Goal: Information Seeking & Learning: Learn about a topic

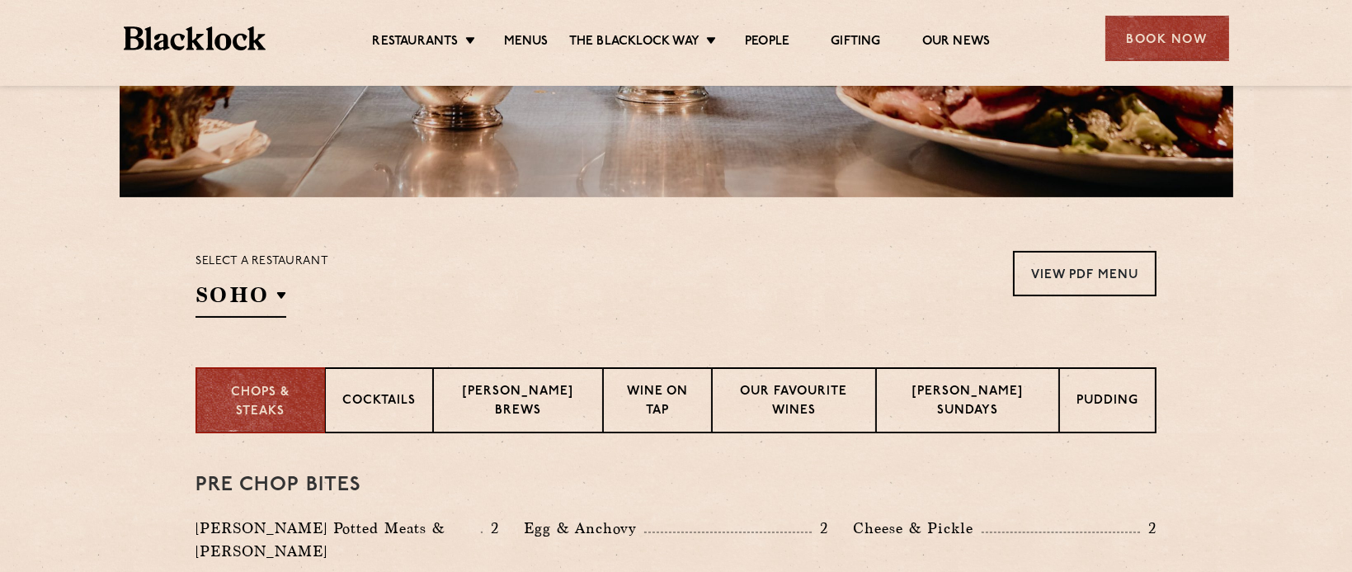
scroll to position [430, 0]
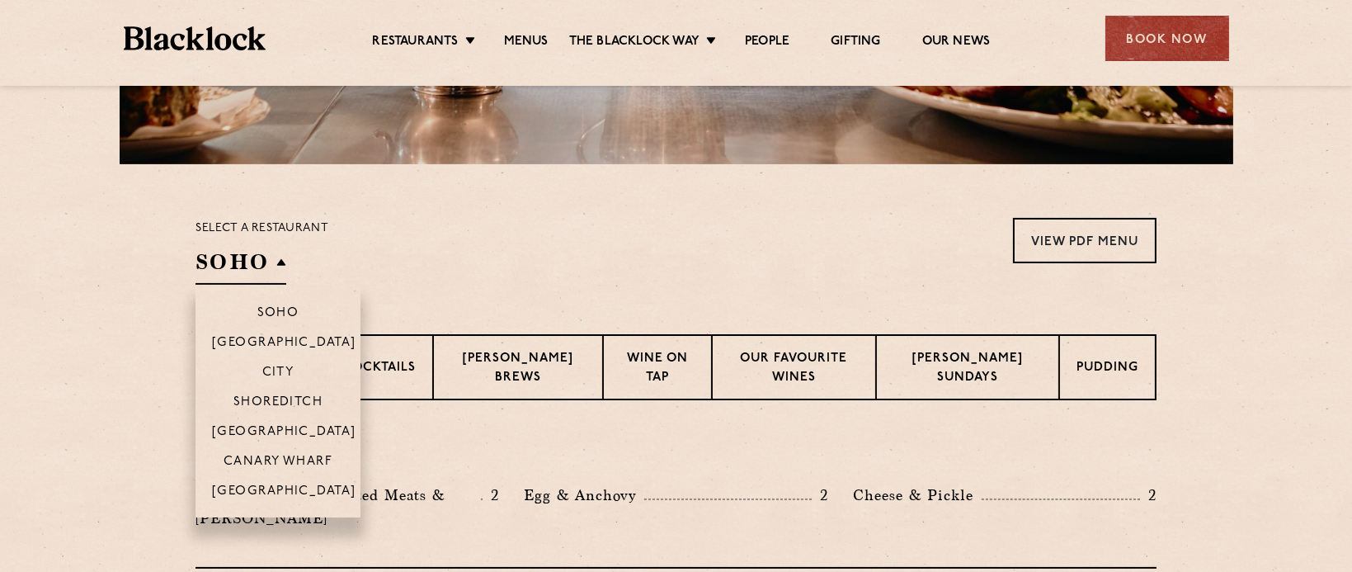
click at [274, 269] on h2 "SOHO" at bounding box center [240, 265] width 91 height 37
click at [273, 360] on li "City" at bounding box center [277, 371] width 165 height 30
click at [270, 368] on p "City" at bounding box center [278, 373] width 32 height 16
click at [233, 265] on h2 "City" at bounding box center [234, 265] width 78 height 37
click at [277, 306] on p "Soho" at bounding box center [278, 314] width 42 height 16
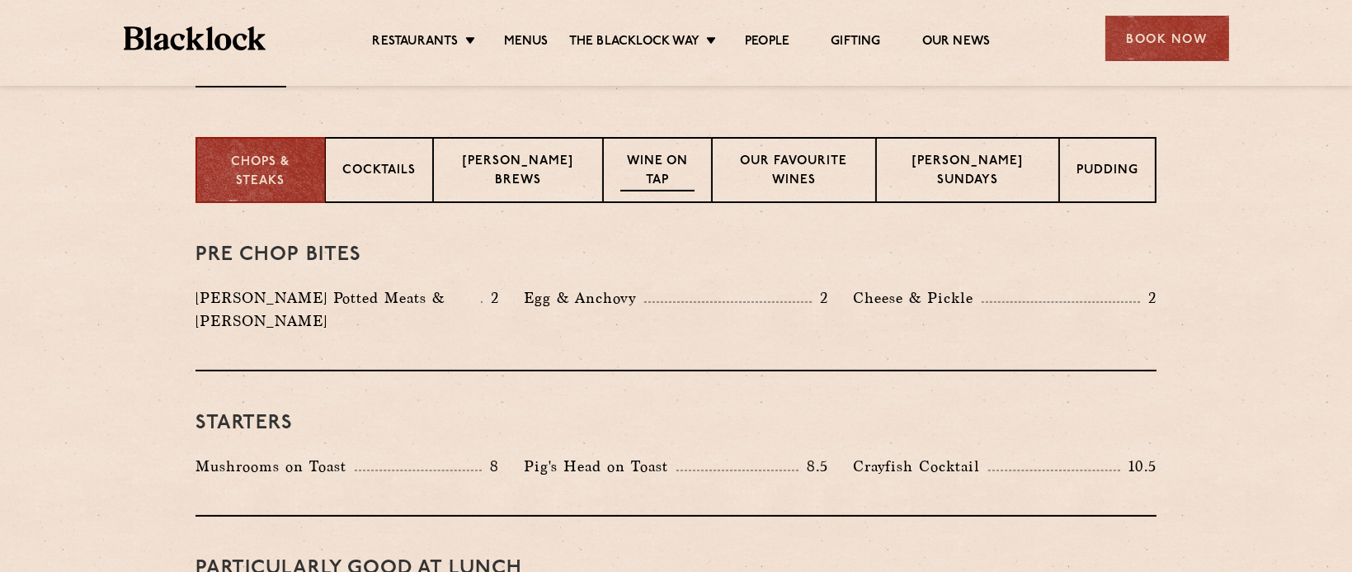
scroll to position [645, 0]
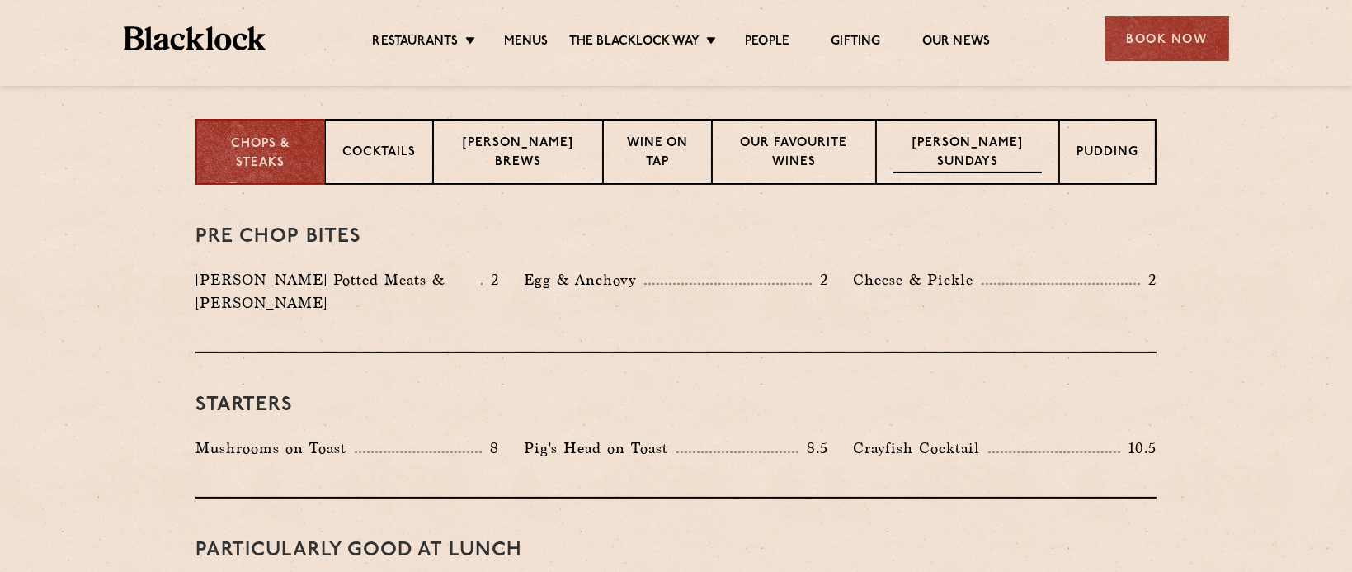
click at [976, 127] on div "[PERSON_NAME] Sundays" at bounding box center [967, 152] width 183 height 66
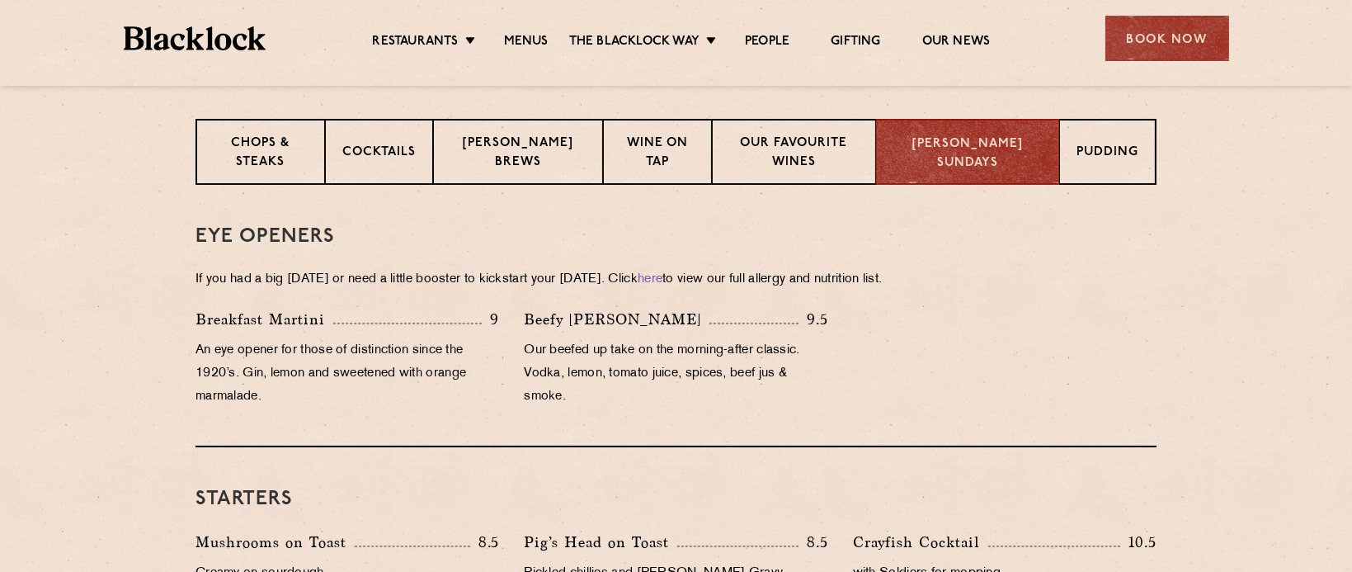
scroll to position [430, 0]
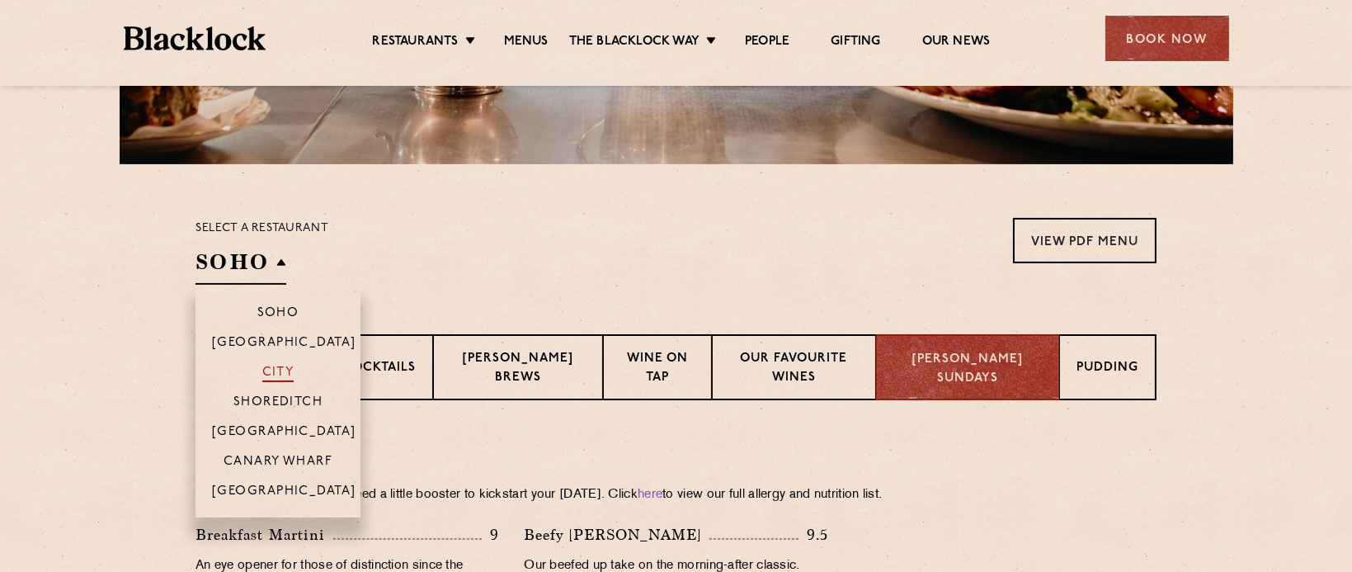
click at [262, 373] on p "City" at bounding box center [278, 373] width 32 height 16
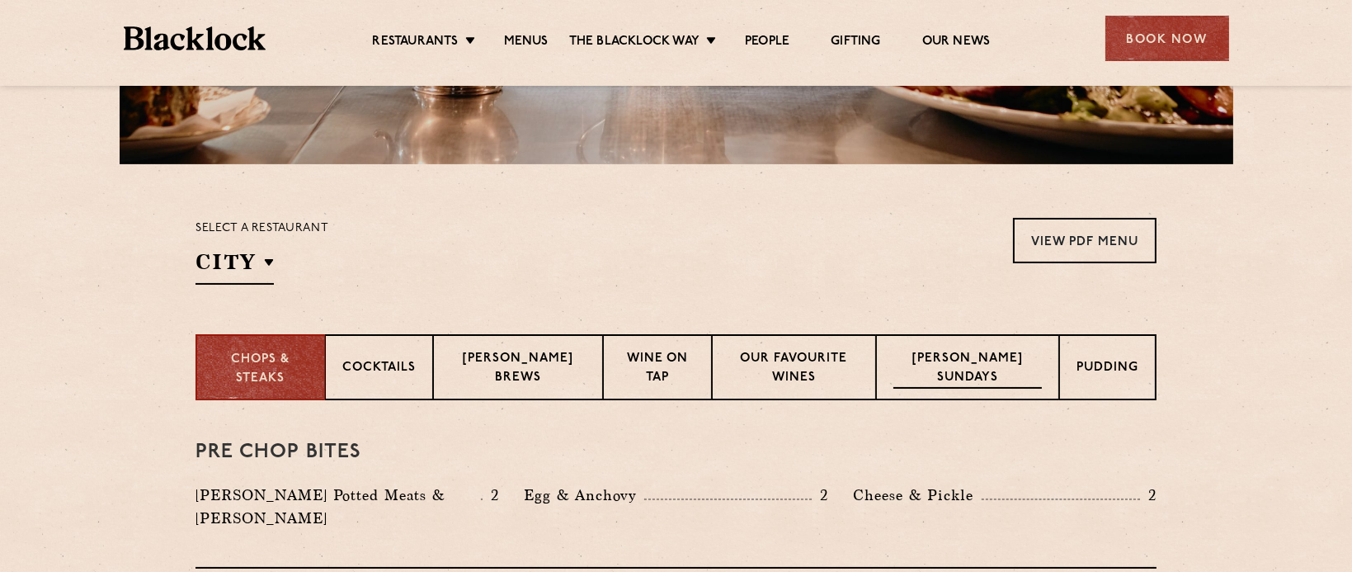
click at [995, 379] on p "[PERSON_NAME] Sundays" at bounding box center [967, 369] width 148 height 39
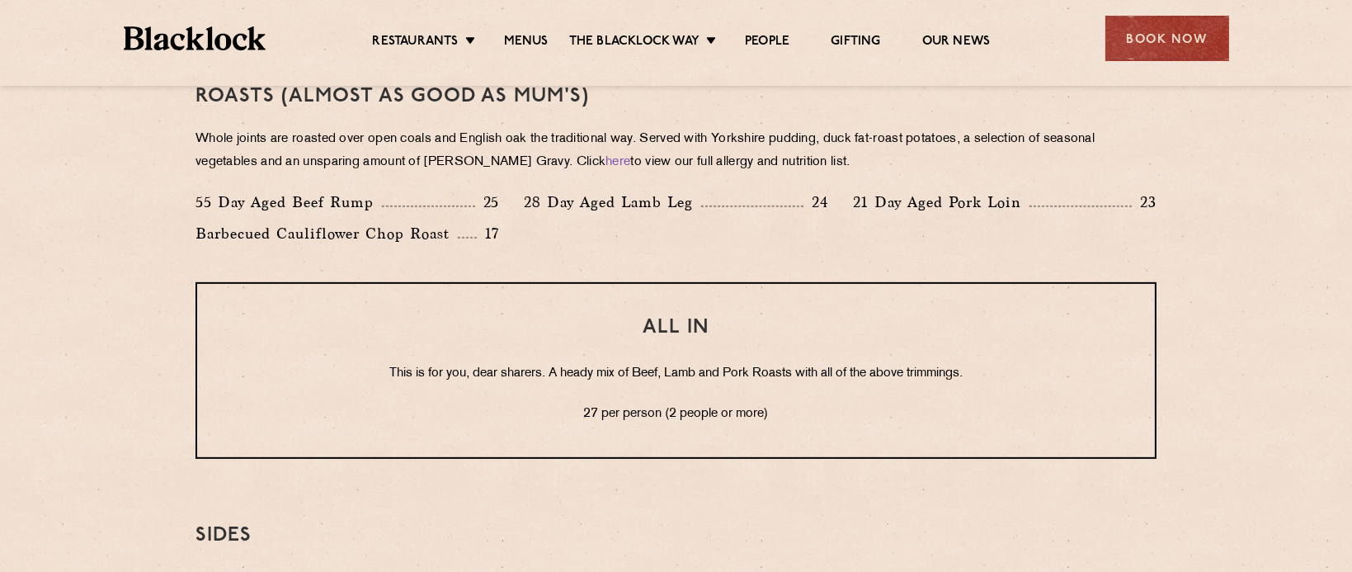
scroll to position [1398, 0]
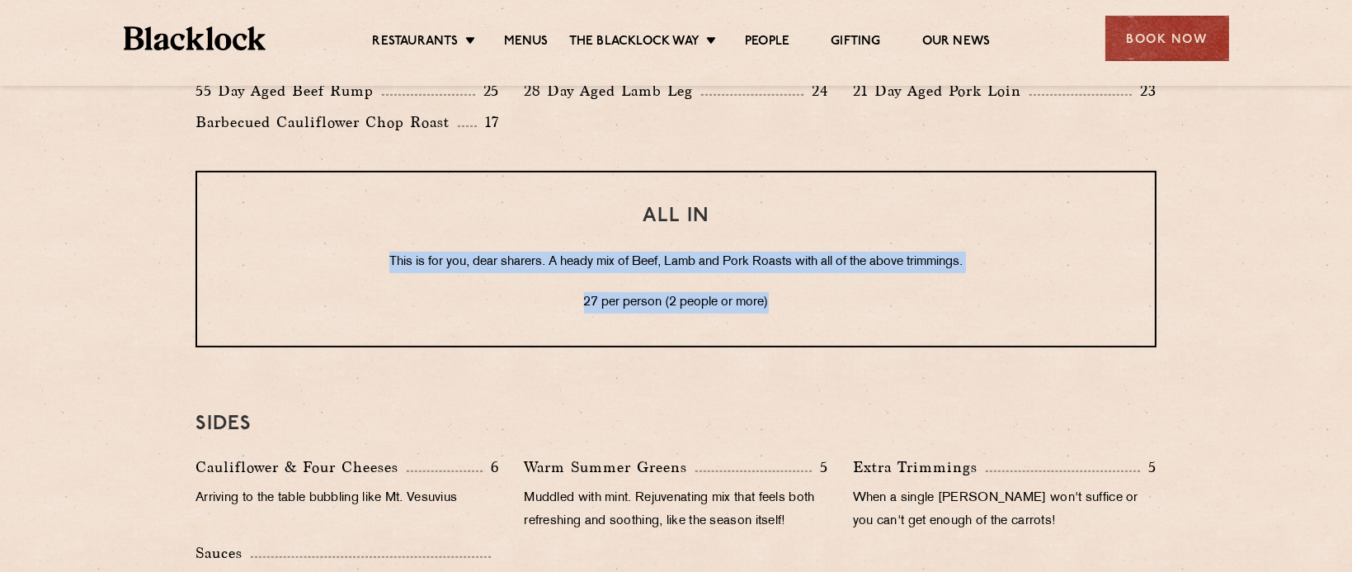
drag, startPoint x: 348, startPoint y: 246, endPoint x: 848, endPoint y: 306, distance: 503.5
click at [848, 306] on div "ALL IN This is for you, dear sharers. A heady mix of Beef, Lamb and Pork Roasts…" at bounding box center [675, 259] width 961 height 177
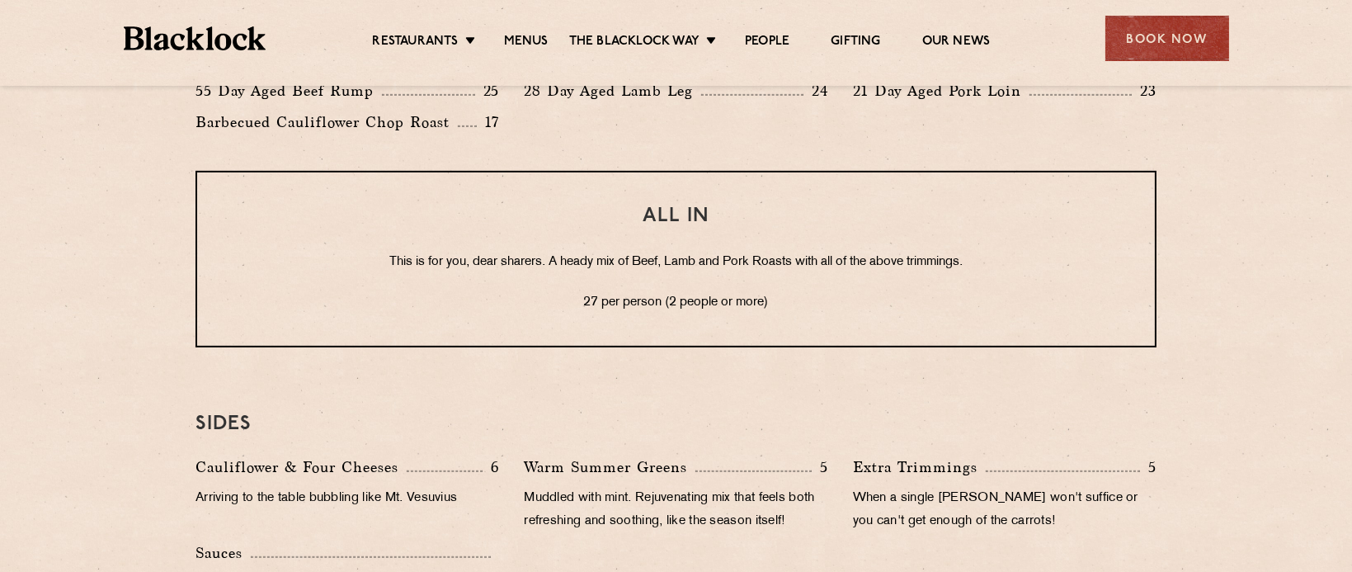
drag, startPoint x: 848, startPoint y: 306, endPoint x: 774, endPoint y: 365, distance: 95.1
click at [774, 365] on div "Eye openers If you had a big [DATE] or need a little booster to kickstart your …" at bounding box center [676, 134] width 1002 height 1404
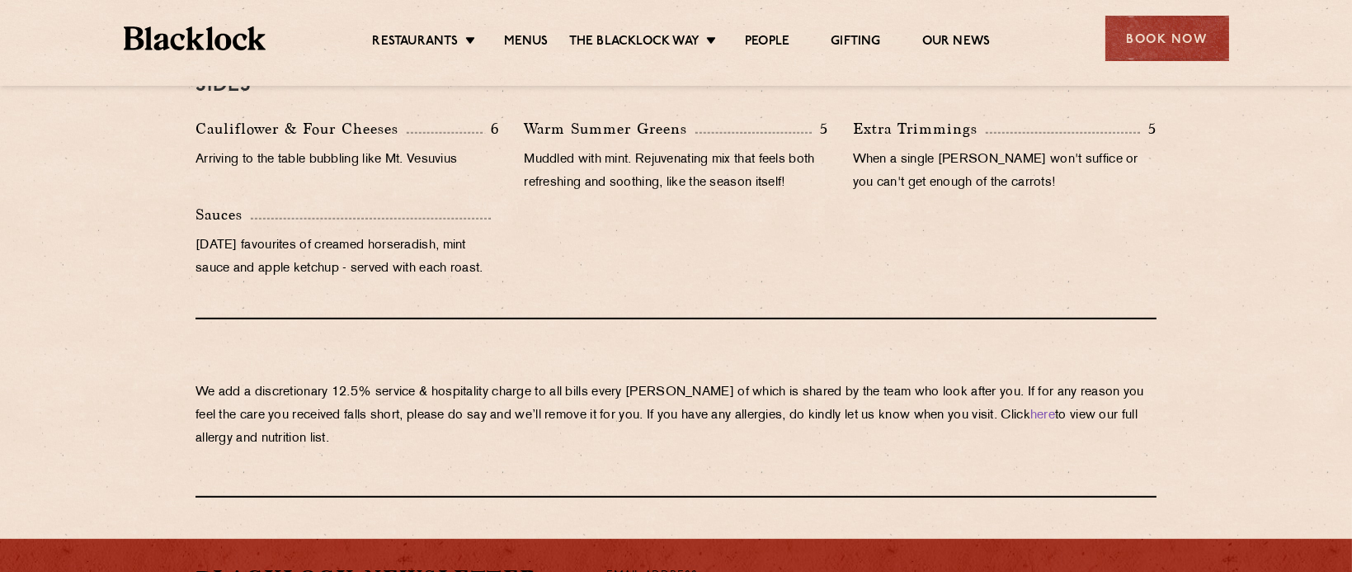
scroll to position [1306, 0]
